Goal: Contribute content: Add original content to the website for others to see

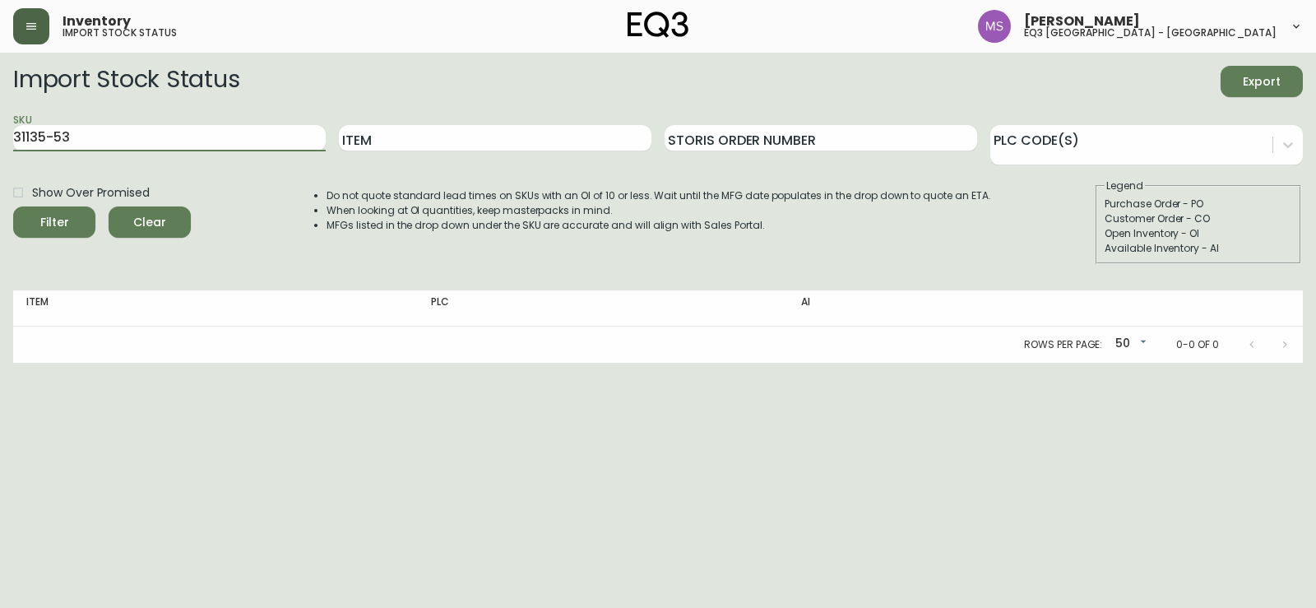
click at [41, 24] on button "button" at bounding box center [31, 26] width 36 height 36
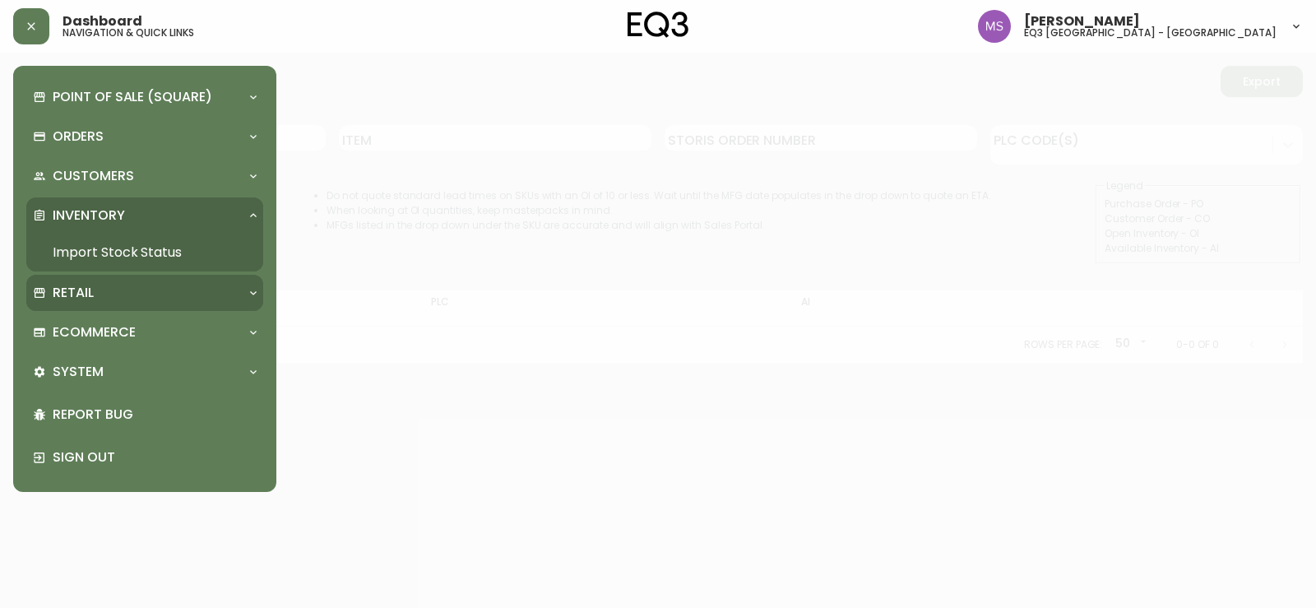
click at [88, 301] on p "Retail" at bounding box center [73, 293] width 41 height 18
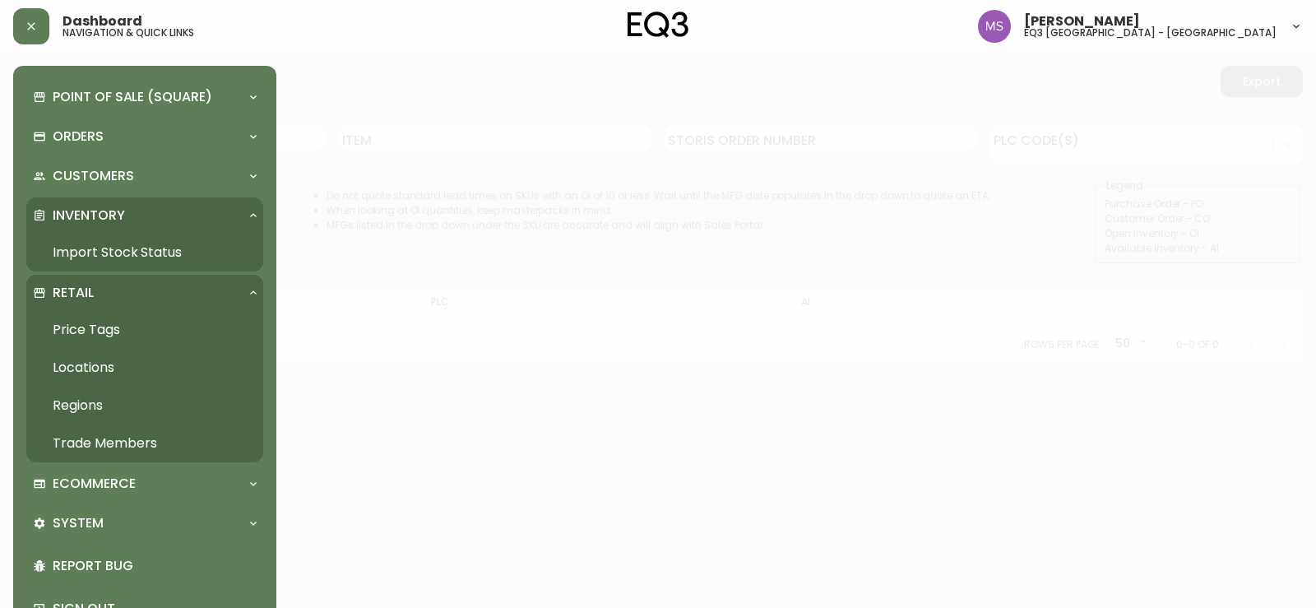
click at [90, 330] on link "Price Tags" at bounding box center [144, 330] width 237 height 38
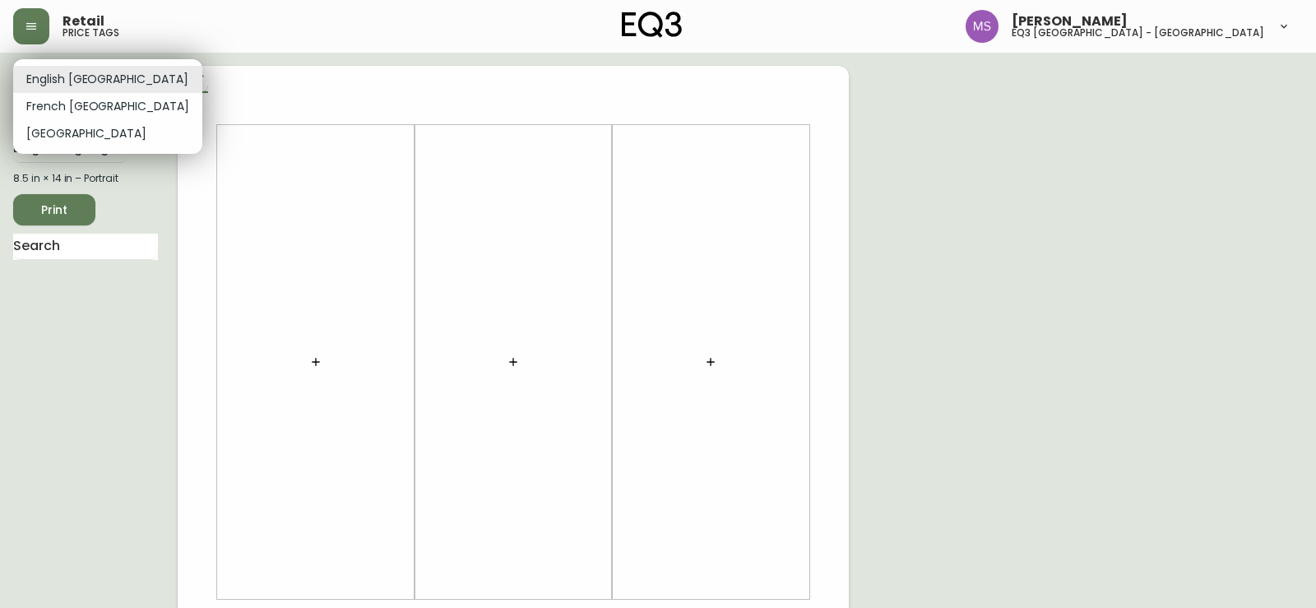
click at [95, 89] on body "Retail price tags [PERSON_NAME] eq3 [GEOGRAPHIC_DATA] - st laurent English [GEO…" at bounding box center [658, 586] width 1316 height 1172
click at [82, 113] on li "French [GEOGRAPHIC_DATA]" at bounding box center [107, 106] width 189 height 27
type input "fr_CA"
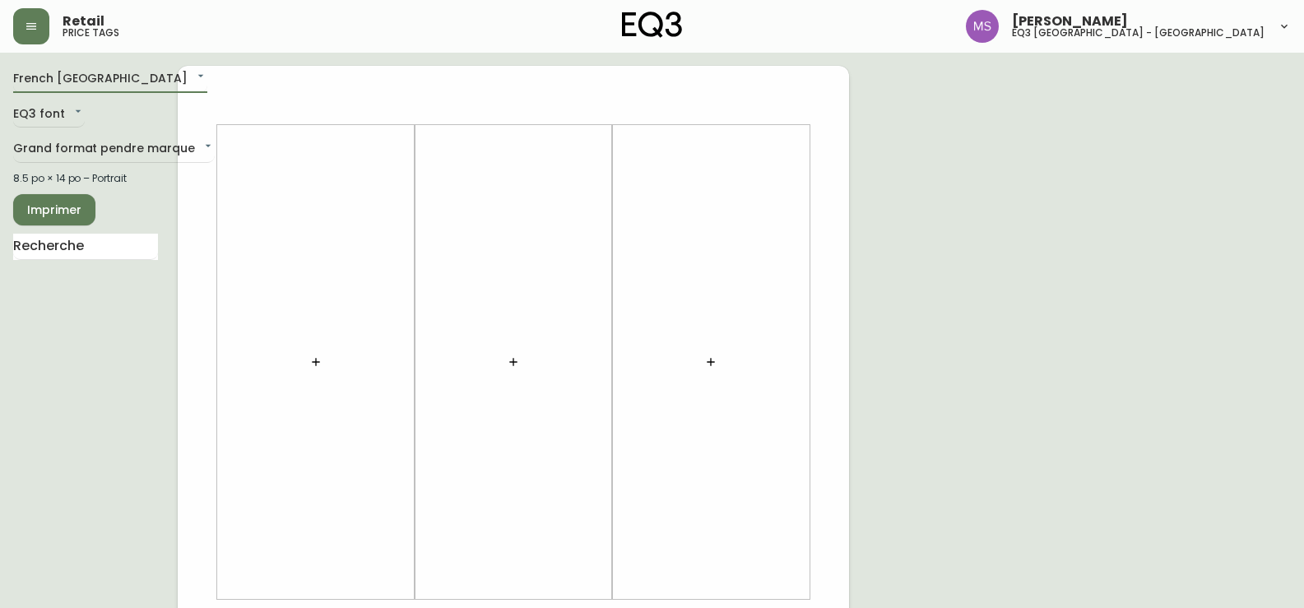
click at [322, 364] on icon "button" at bounding box center [315, 361] width 13 height 13
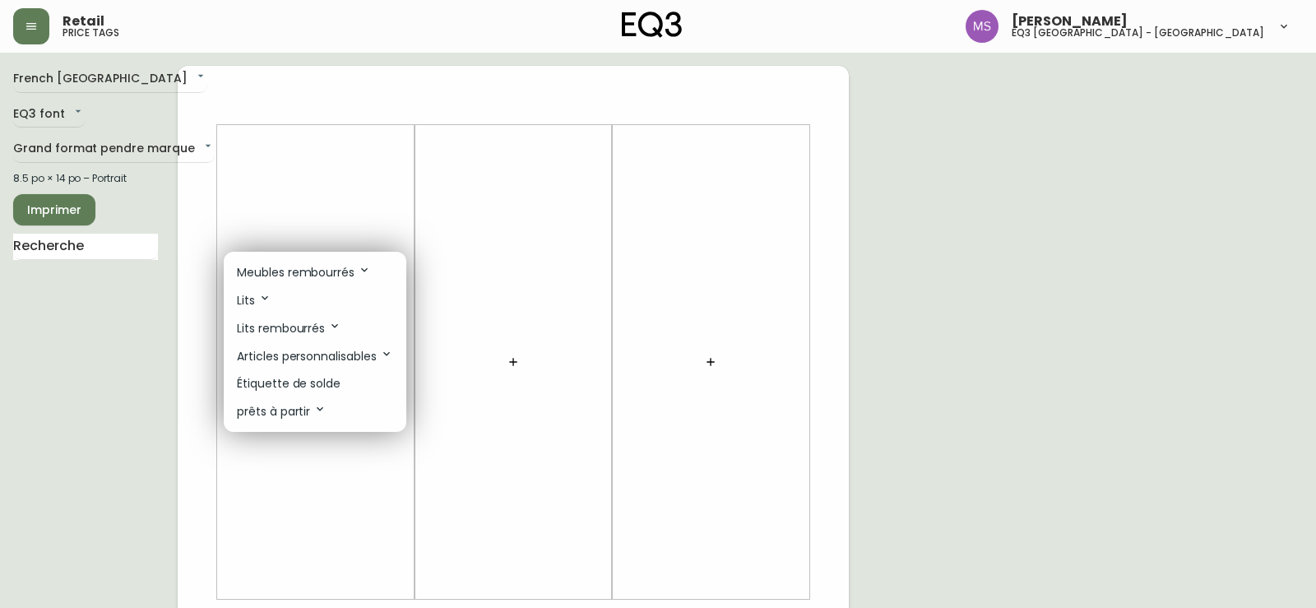
click at [325, 377] on p "Étiquette de solde" at bounding box center [289, 383] width 104 height 17
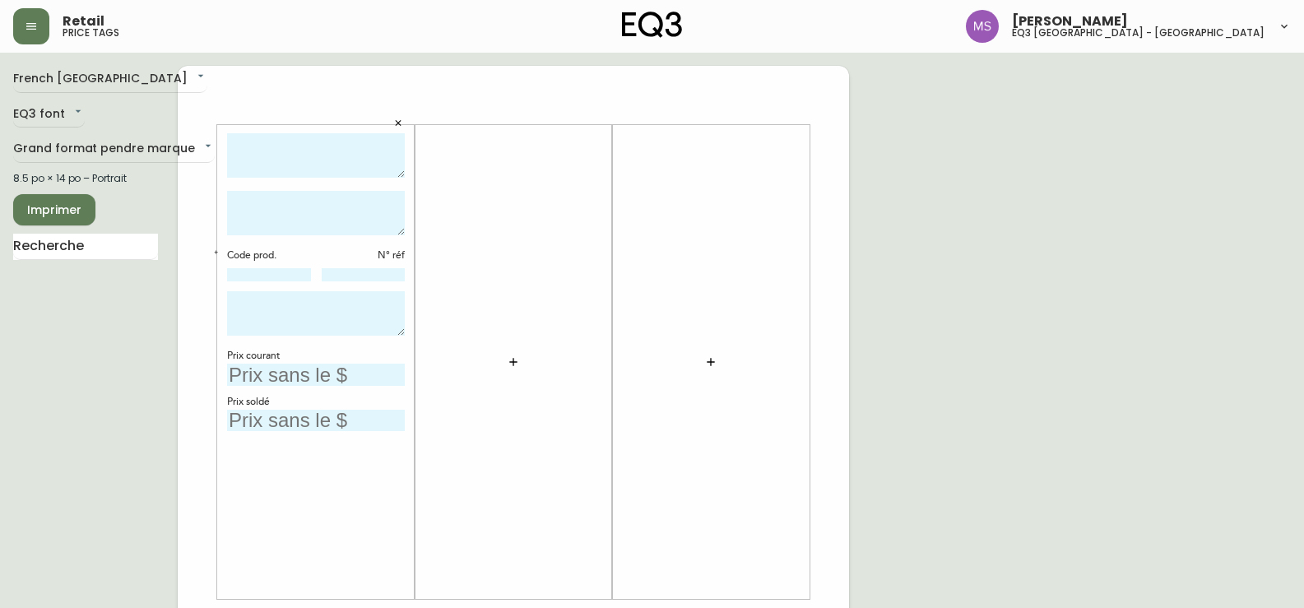
click at [321, 158] on textarea at bounding box center [316, 155] width 178 height 45
type textarea "[PERSON_NAME]"
type textarea "TABLE DE BOUT EN MARBRE BLANC"
type input "[PHONE_NUMBER]"
type input "859"
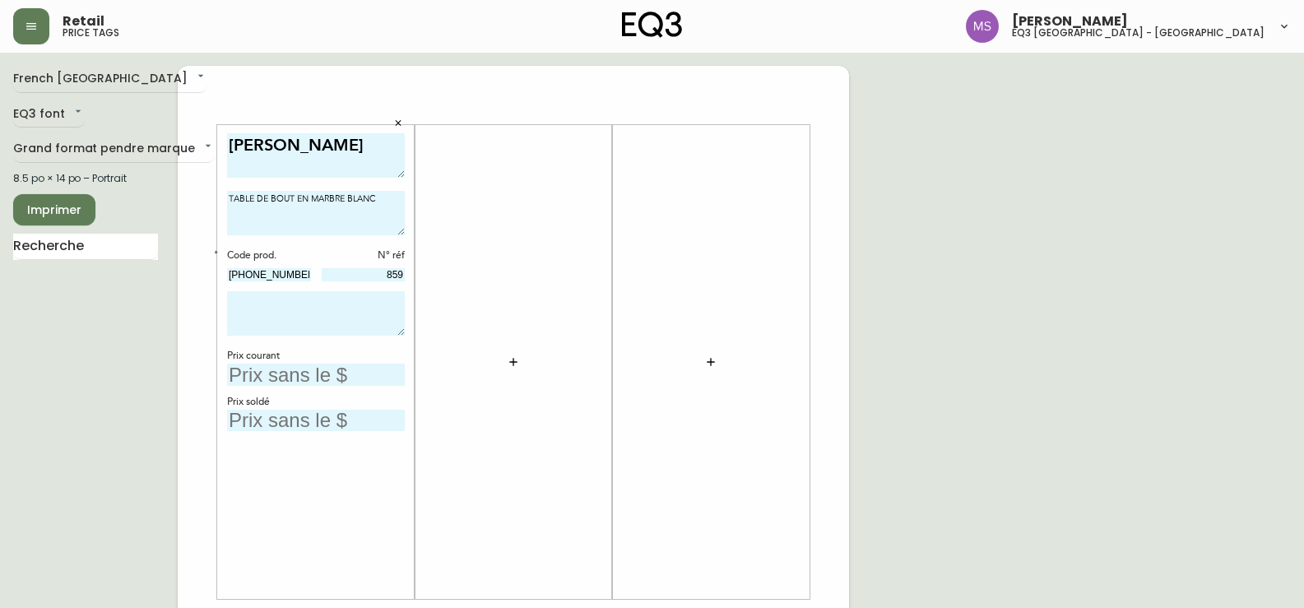
click at [296, 215] on textarea "TABLE DE BOUT EN MARBRE BLANC" at bounding box center [316, 213] width 178 height 44
click at [389, 197] on textarea "TABLE DE BOUT EN MARBRE BLANC" at bounding box center [316, 213] width 178 height 44
type textarea "TABLE DE BOUT EN MARBRE BLANC"
click at [269, 423] on input "text" at bounding box center [316, 421] width 178 height 22
type input "130$"
